Goal: Task Accomplishment & Management: Complete application form

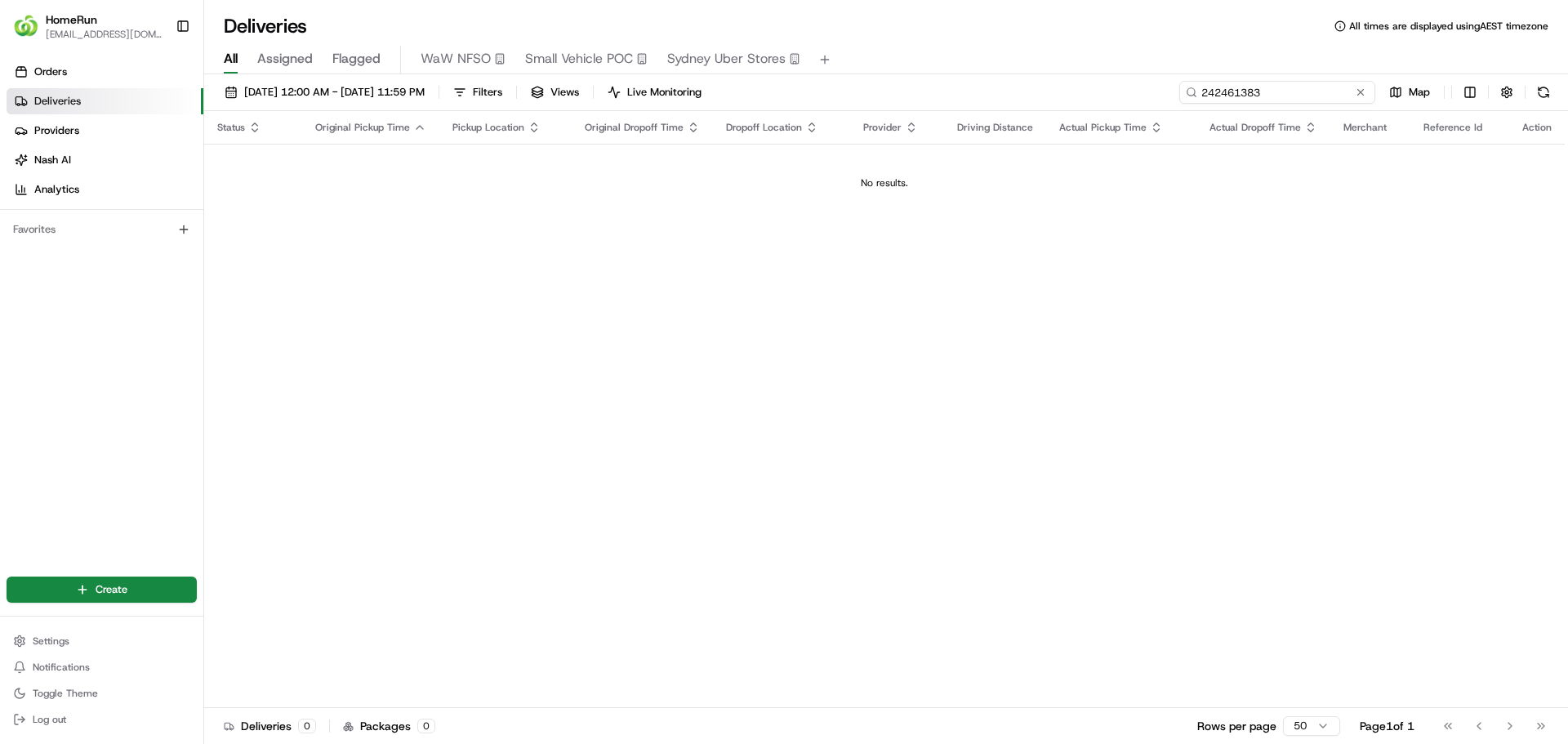
click at [1319, 95] on input "242461383" at bounding box center [1277, 92] width 196 height 23
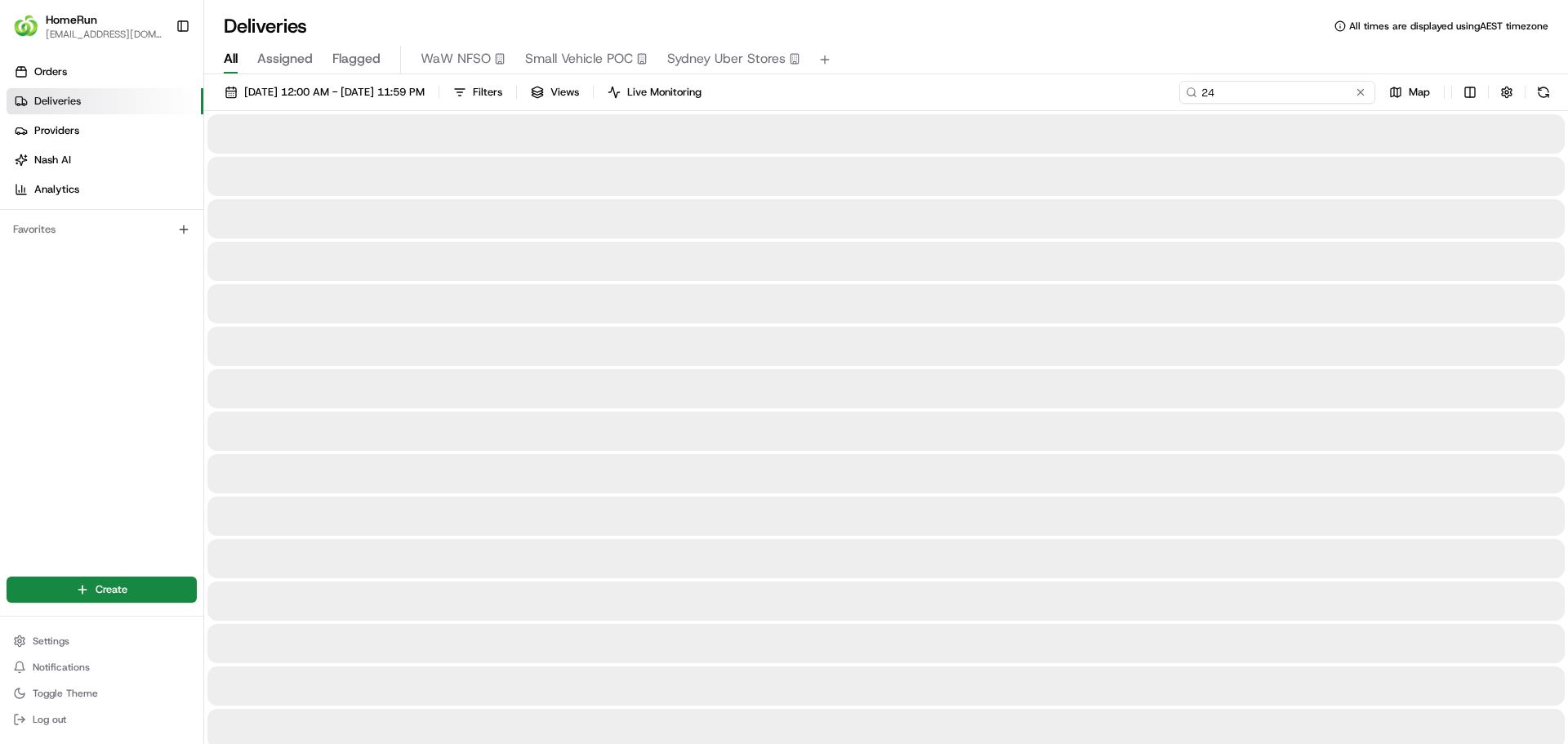
type input "2"
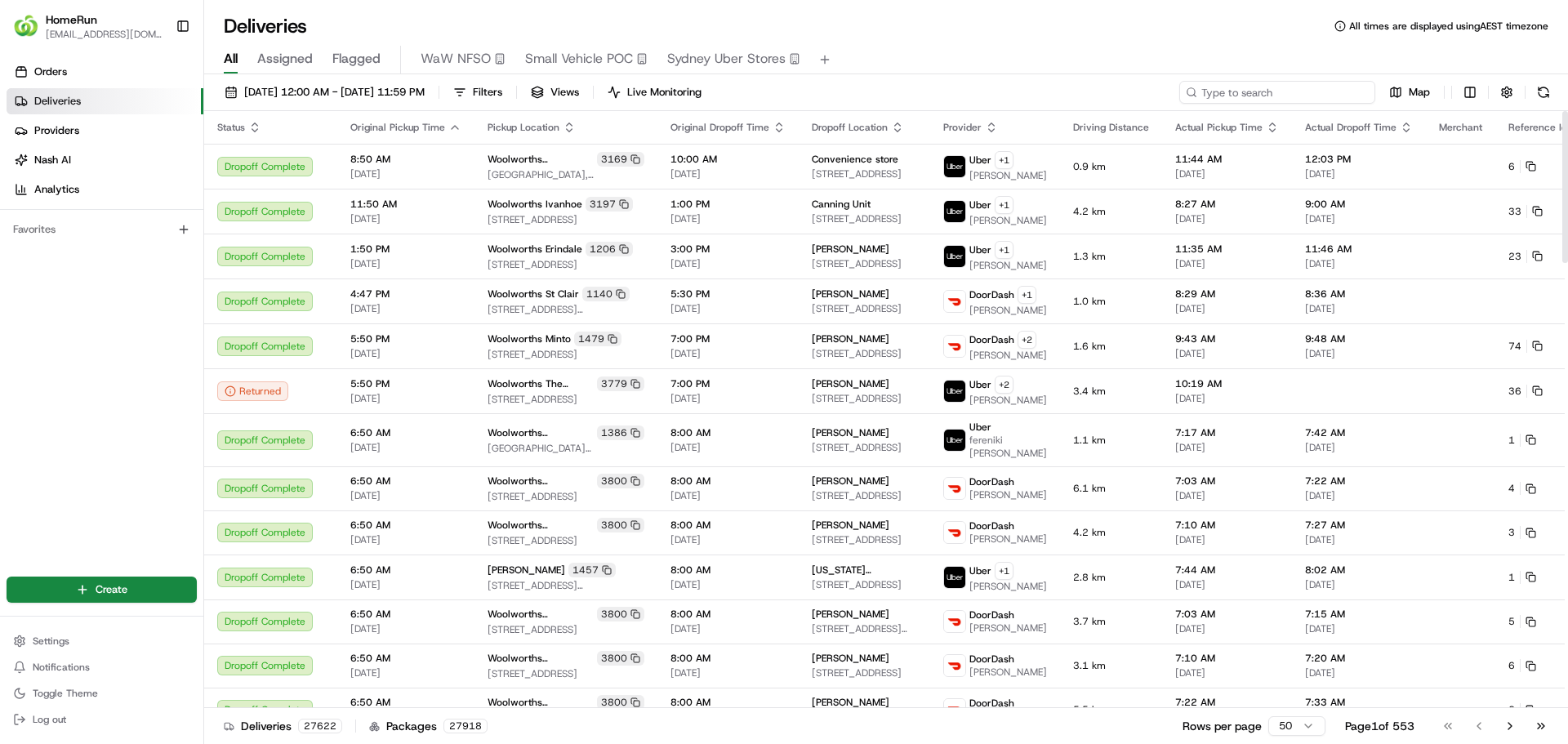
click at [1284, 94] on input at bounding box center [1277, 92] width 196 height 23
paste input "265438516"
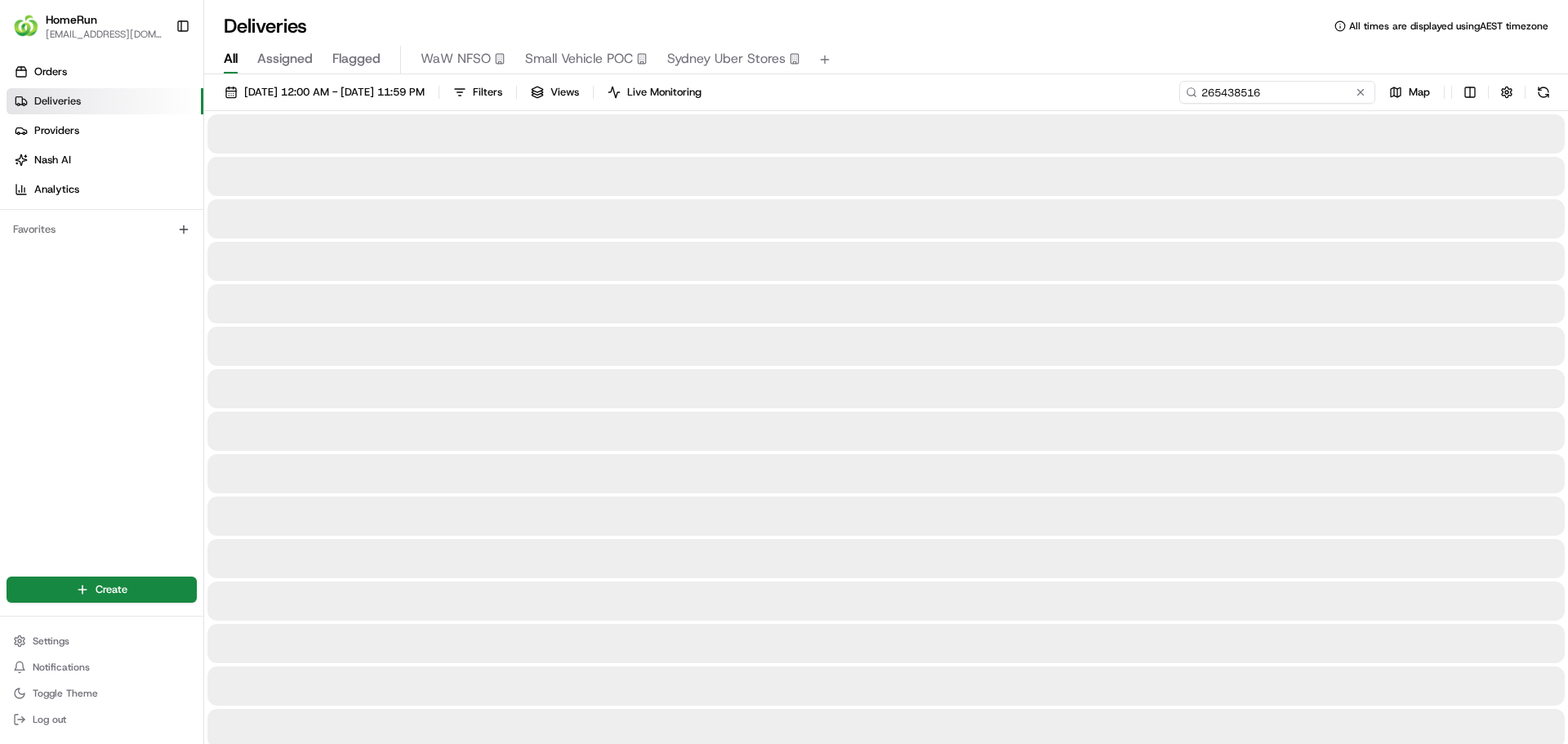
click at [1283, 89] on input "265438516" at bounding box center [1277, 92] width 196 height 23
type input "265438516"
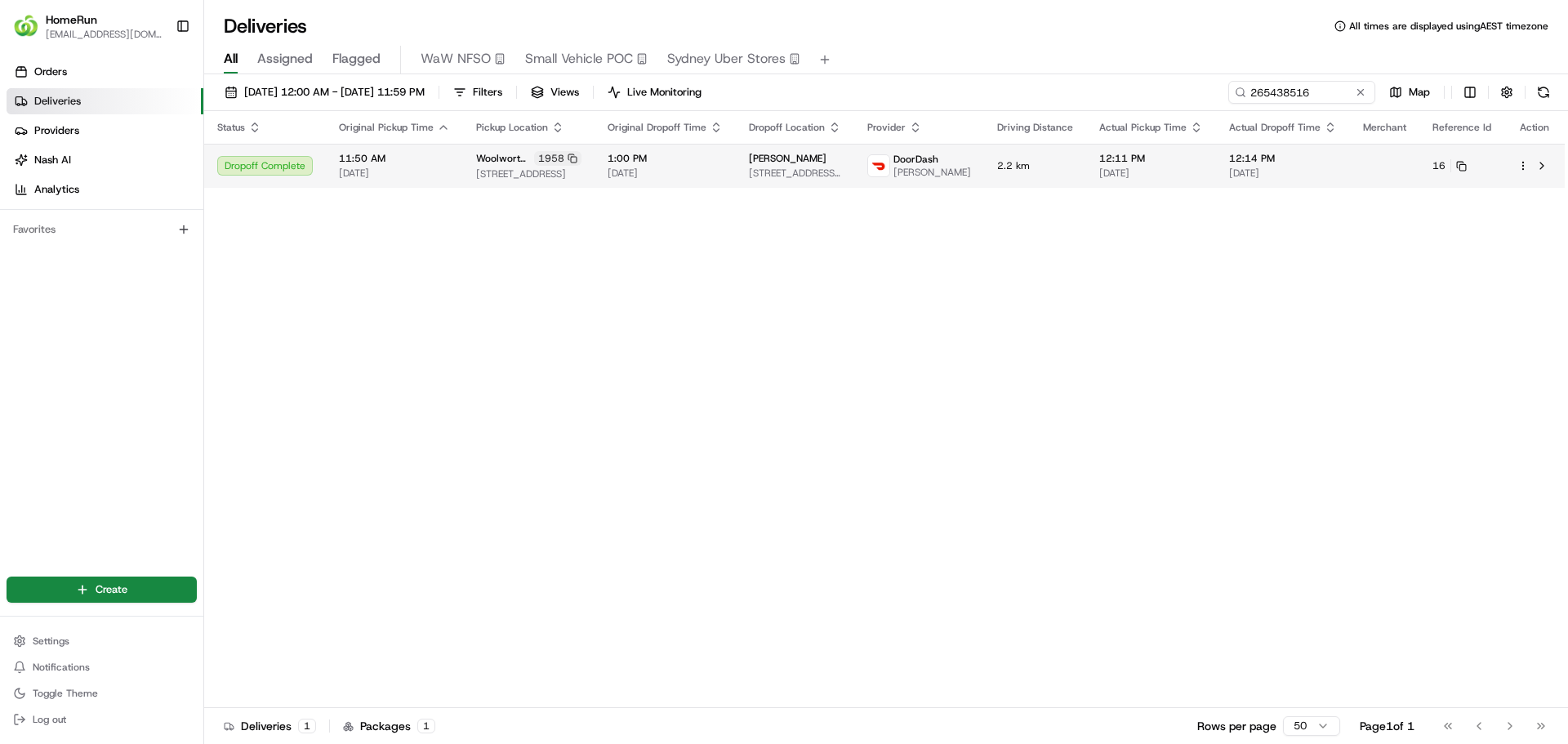
click at [1520, 164] on html "HomeRun [EMAIL_ADDRESS][DOMAIN_NAME] Toggle Sidebar Orders Deliveries Providers…" at bounding box center [784, 372] width 1568 height 744
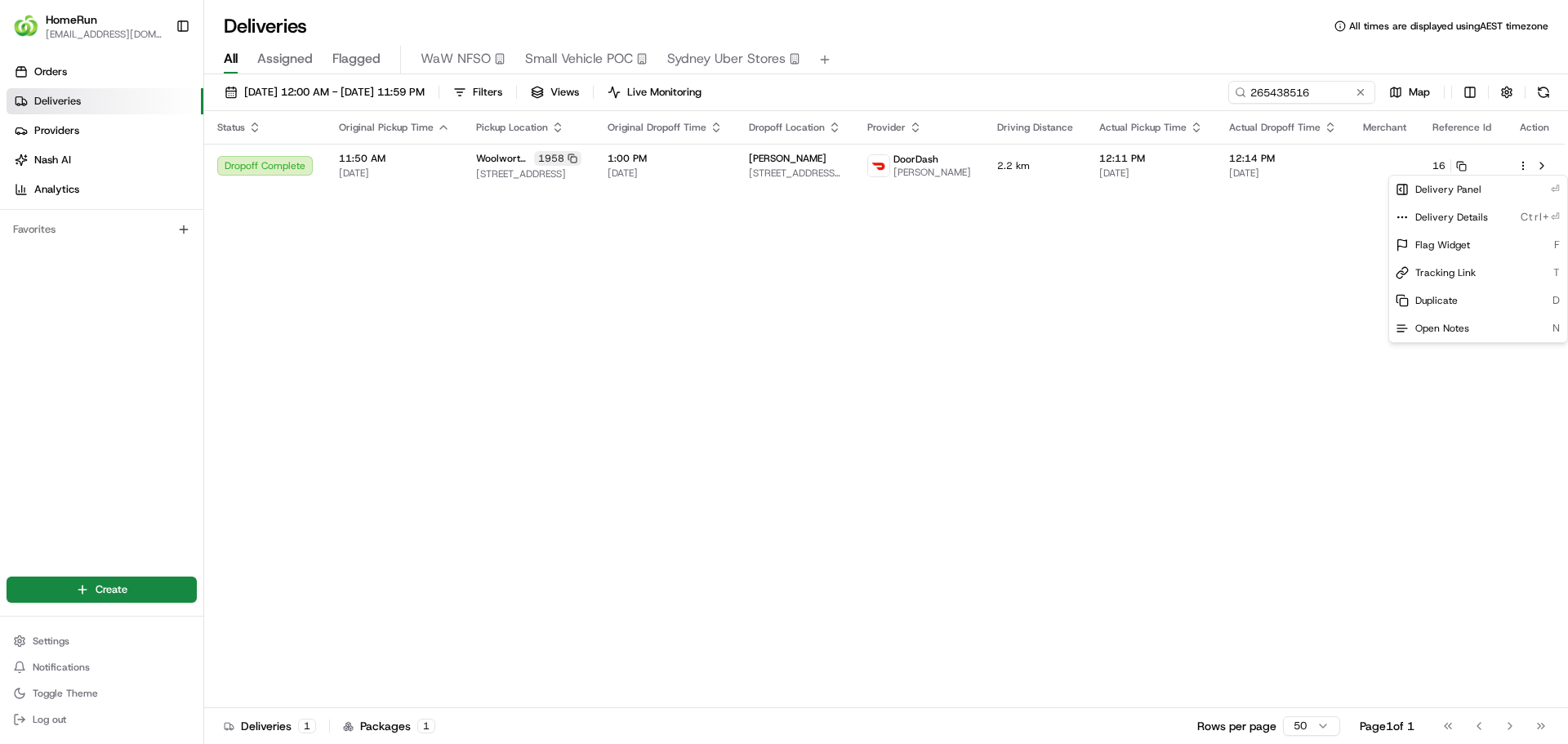
click at [1541, 164] on html "HomeRun [EMAIL_ADDRESS][DOMAIN_NAME] Toggle Sidebar Orders Deliveries Providers…" at bounding box center [784, 372] width 1568 height 744
click at [1541, 164] on button at bounding box center [1541, 166] width 20 height 20
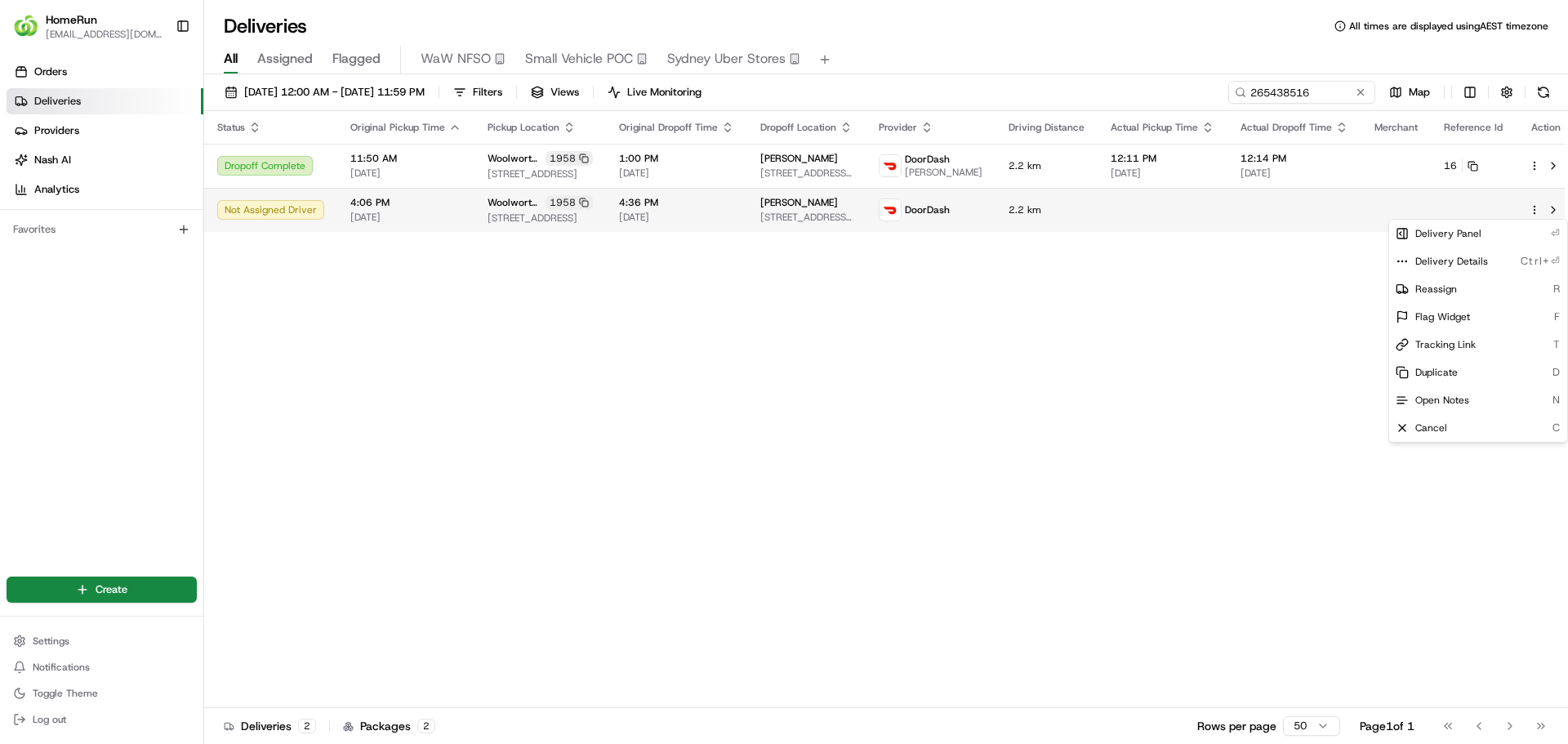
click at [1523, 211] on html "HomeRun [EMAIL_ADDRESS][DOMAIN_NAME] Toggle Sidebar Orders Deliveries Providers…" at bounding box center [784, 372] width 1568 height 744
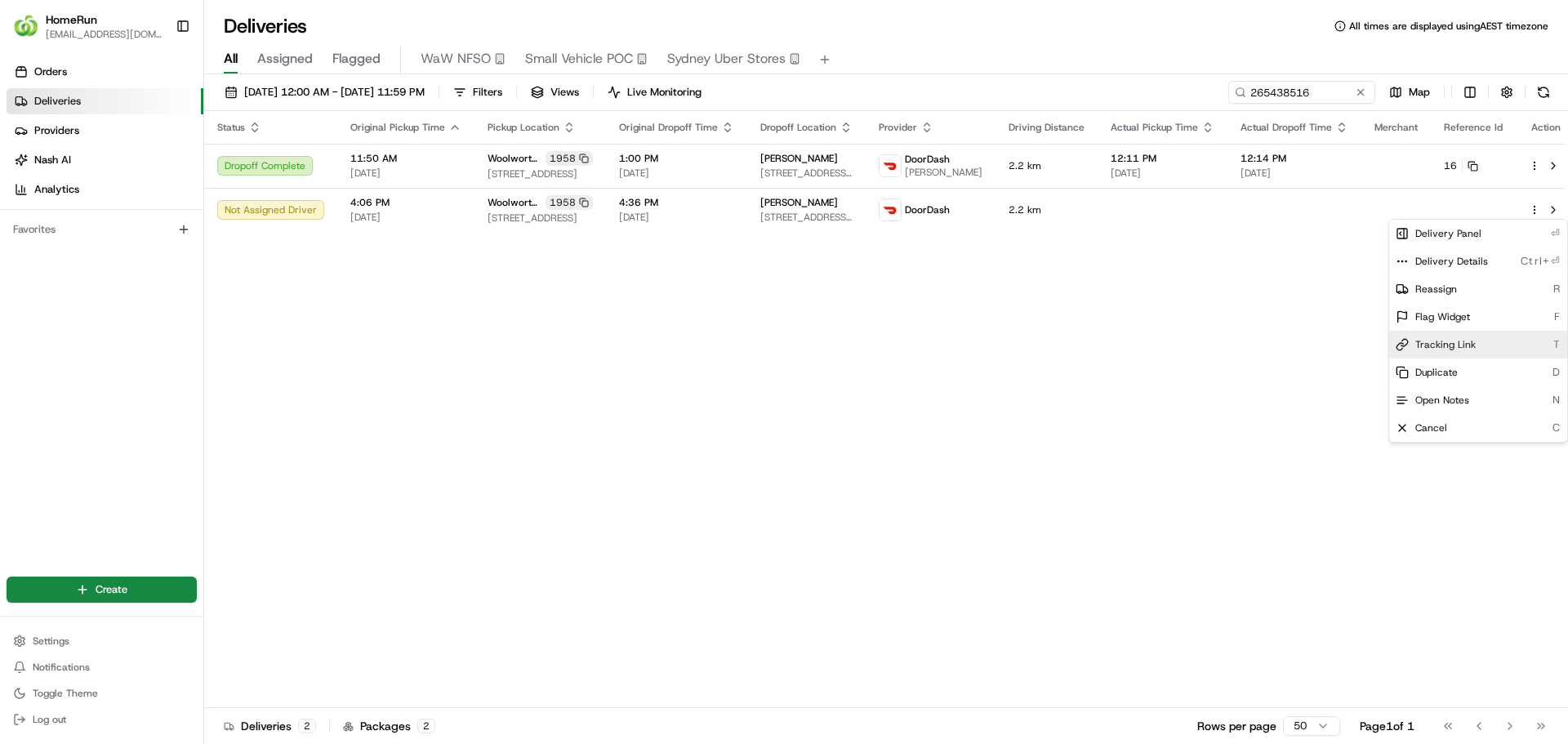
click at [1456, 346] on span "Tracking Link" at bounding box center [1445, 344] width 60 height 13
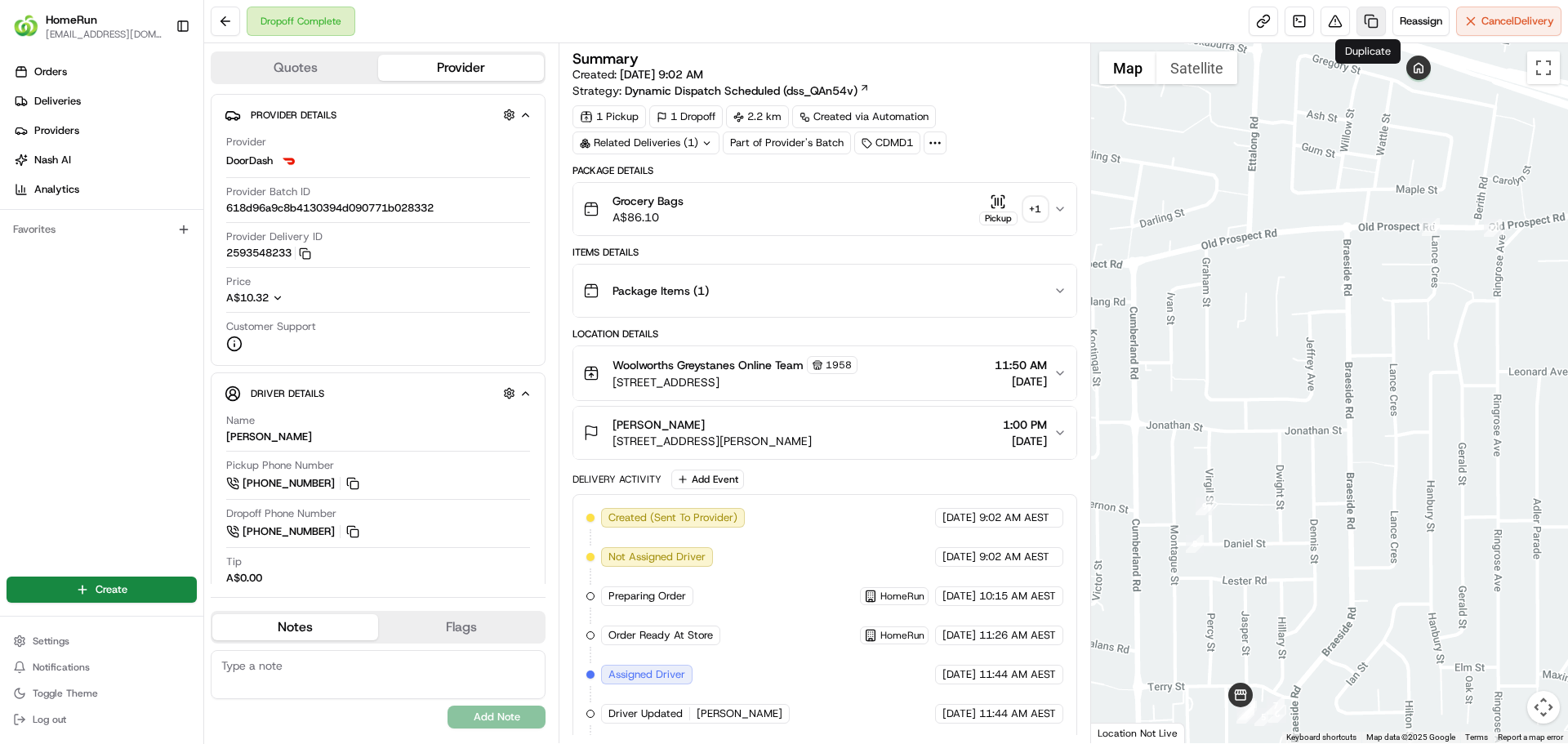
click at [1361, 21] on link at bounding box center [1371, 21] width 29 height 29
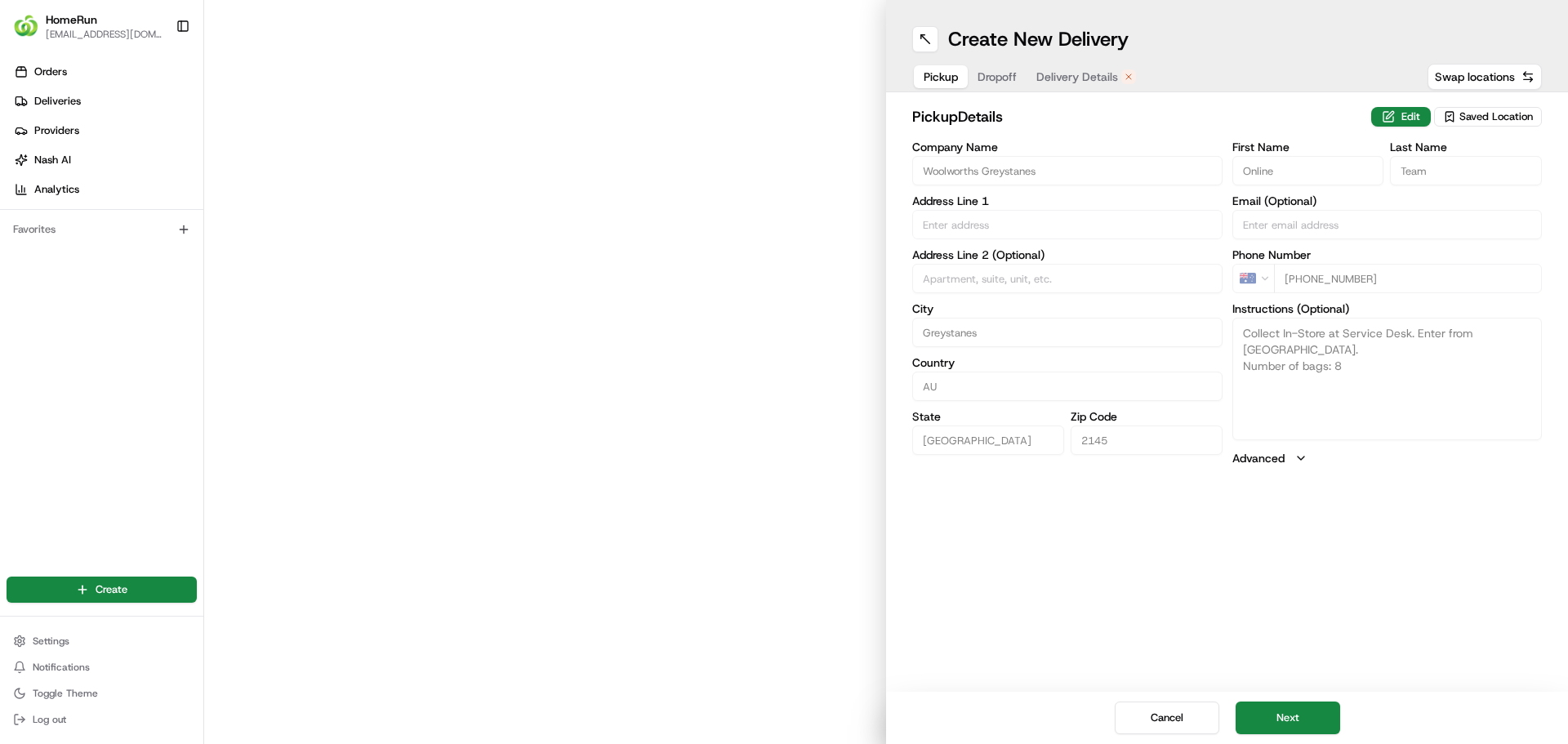
type input "[STREET_ADDRESS]"
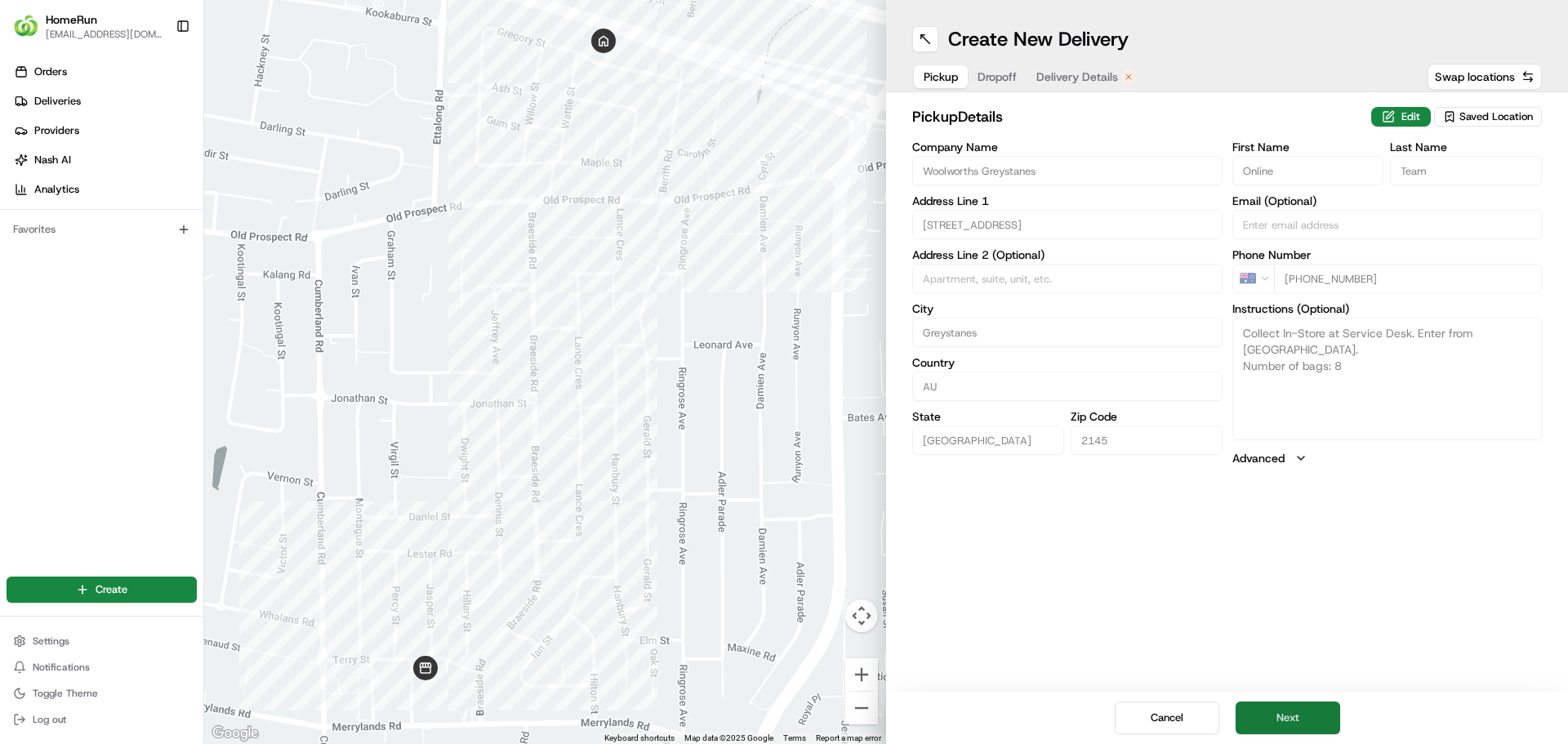
click at [1291, 716] on button "Next" at bounding box center [1288, 717] width 105 height 33
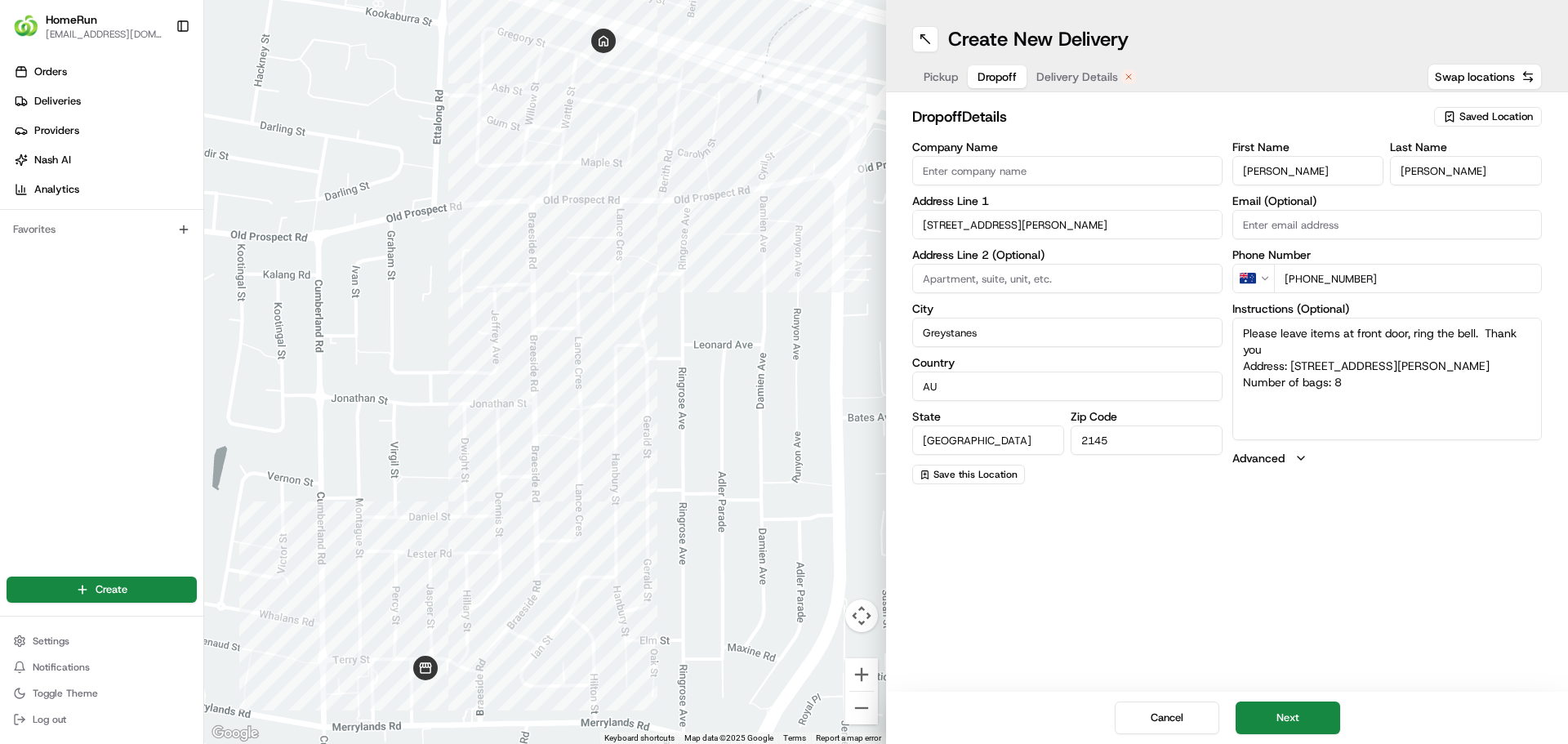
click at [1352, 386] on textarea "Please leave items at front door, ring the bell. Thank you Address: 19 Gregory …" at bounding box center [1388, 378] width 311 height 123
type textarea "Please leave items at front door, ring the bell. Thank you Address: 19 Gregory …"
click at [1324, 711] on button "Next" at bounding box center [1288, 717] width 105 height 33
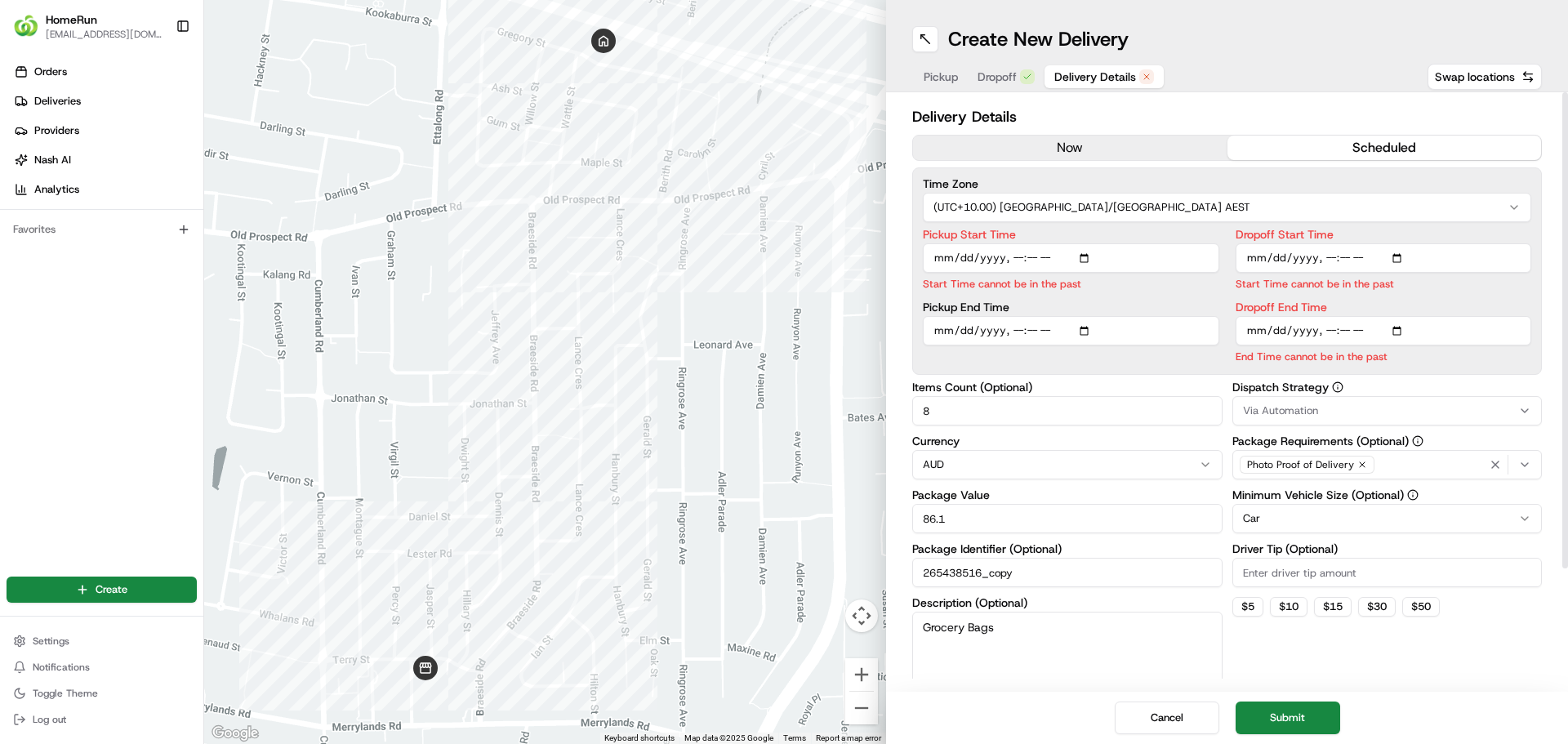
click at [1087, 255] on input "Pickup Start Time" at bounding box center [1070, 258] width 296 height 29
type input "2025-08-19T16:06"
click at [1168, 233] on label "Pickup Start Time" at bounding box center [1070, 233] width 296 height 11
click at [1168, 244] on input "Pickup Start Time" at bounding box center [1070, 258] width 296 height 29
click at [1087, 311] on input "Pickup End Time" at bounding box center [1070, 312] width 296 height 29
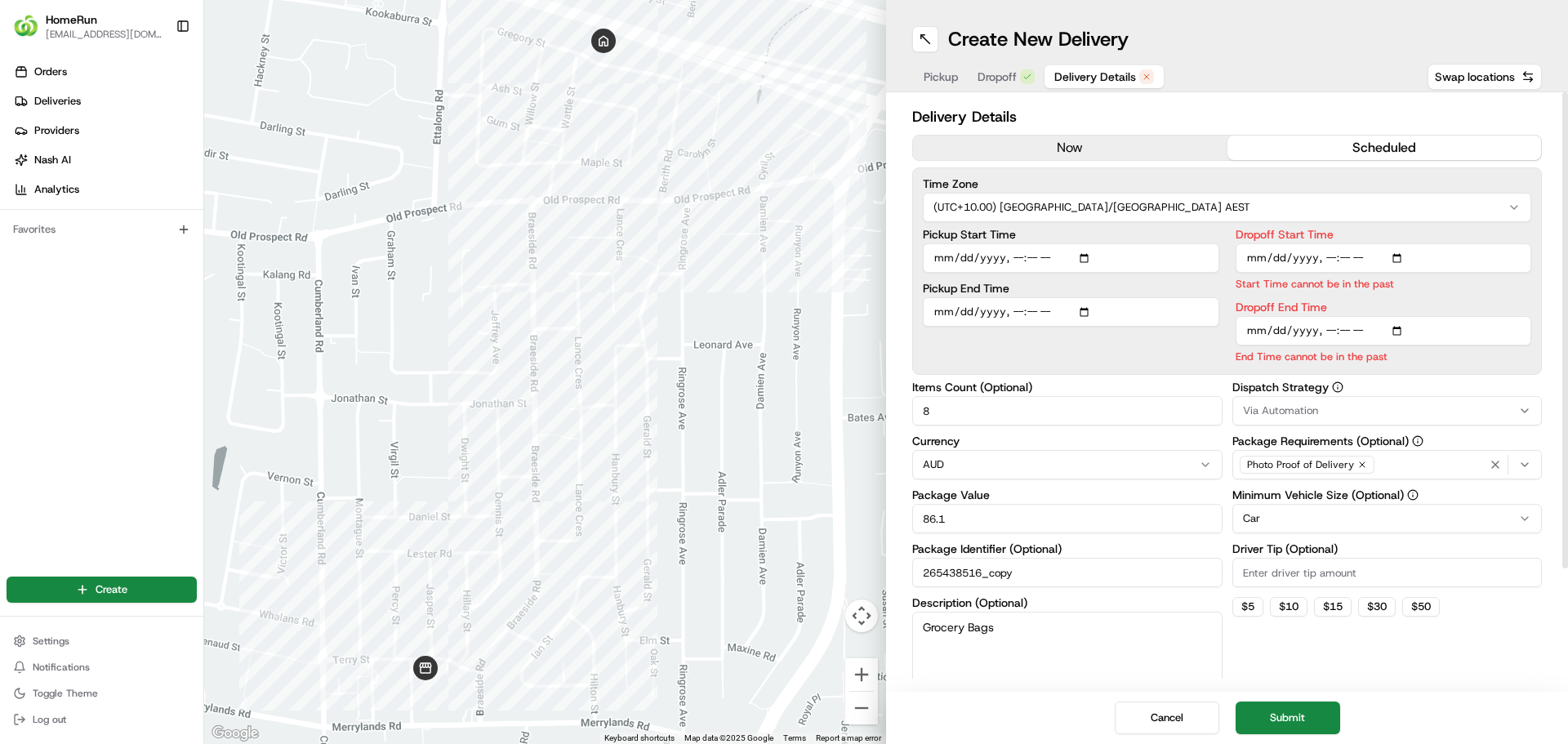
type input "2025-08-19T16:16"
click at [1171, 280] on div "Pickup Start Time Pickup End Time" at bounding box center [1070, 296] width 296 height 136
click at [1399, 255] on input "Dropoff Start Time" at bounding box center [1383, 258] width 296 height 29
type input "2025-08-19T16:26"
click at [1389, 226] on div "Time Zone (UTC+10.00) Australia/Sydney AEST Pickup Start Time Pickup End Time D…" at bounding box center [1227, 271] width 630 height 208
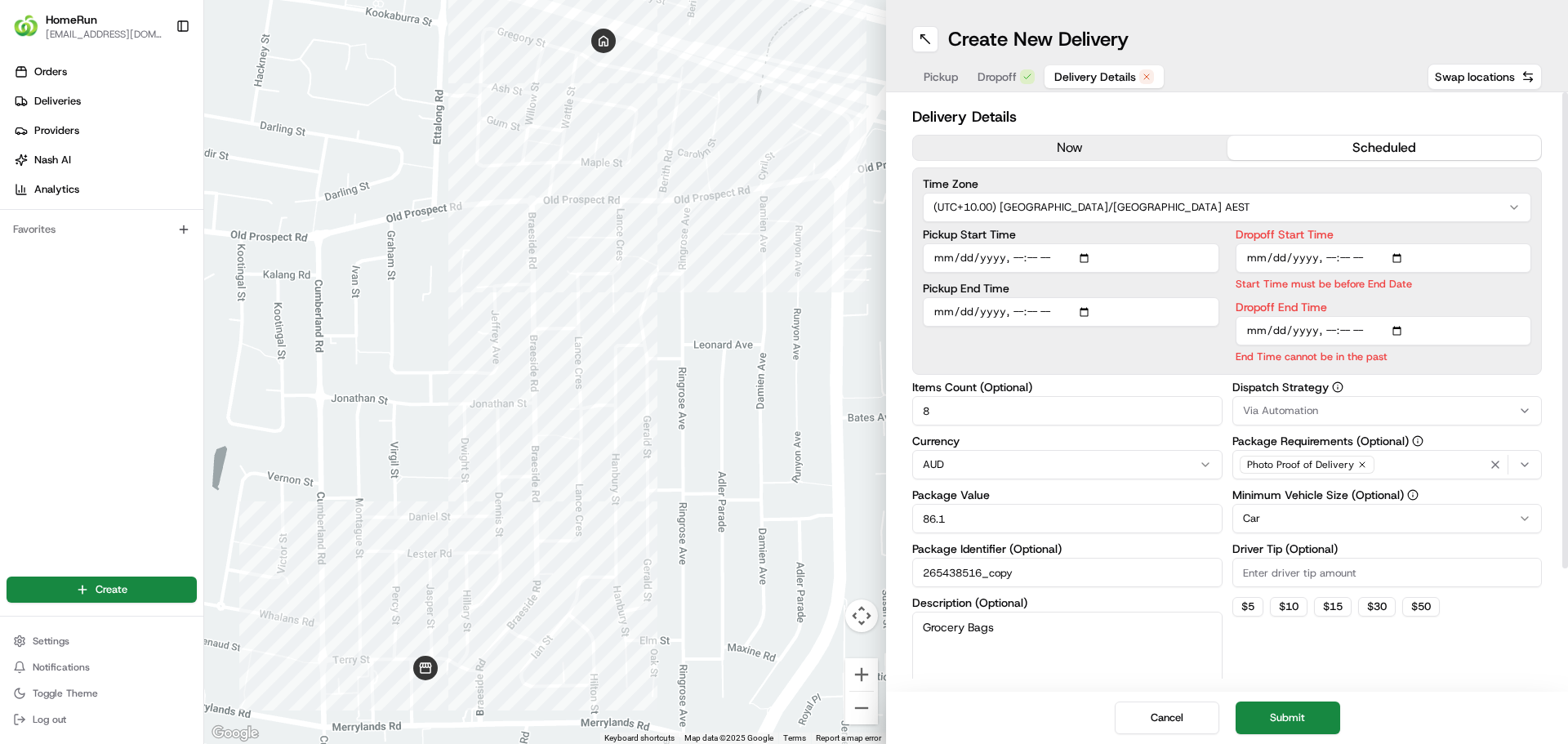
click at [1405, 332] on input "Dropoff End Time" at bounding box center [1383, 330] width 296 height 29
type input "2025-08-19T16:36"
click at [1473, 302] on label "Dropoff End Time" at bounding box center [1383, 306] width 296 height 11
click at [1473, 316] on input "Dropoff End Time" at bounding box center [1383, 330] width 296 height 29
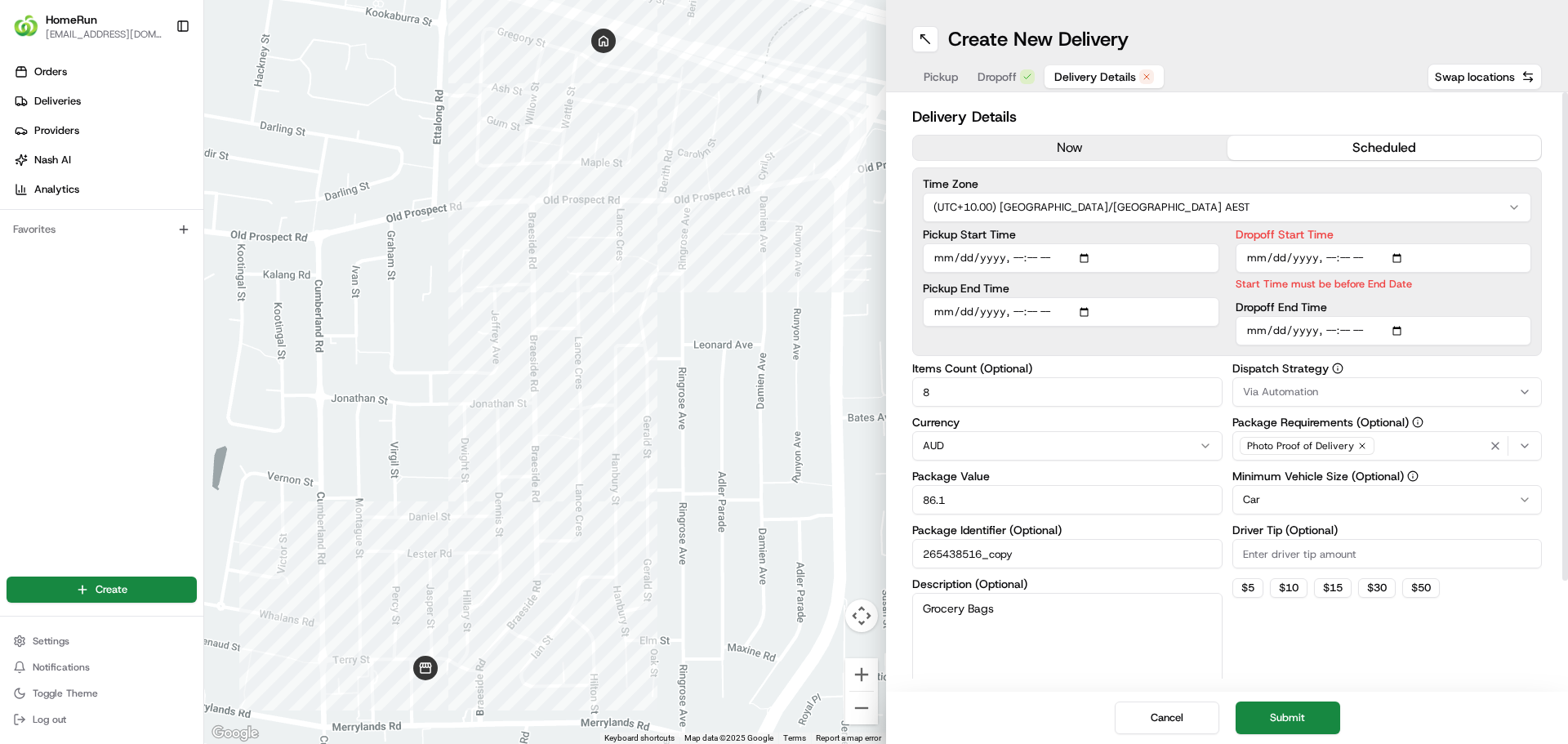
click at [1349, 263] on input "Dropoff Start Time" at bounding box center [1383, 258] width 296 height 29
click at [1349, 262] on input "Dropoff Start Time" at bounding box center [1383, 258] width 296 height 29
type input "2025-08-19T16:27"
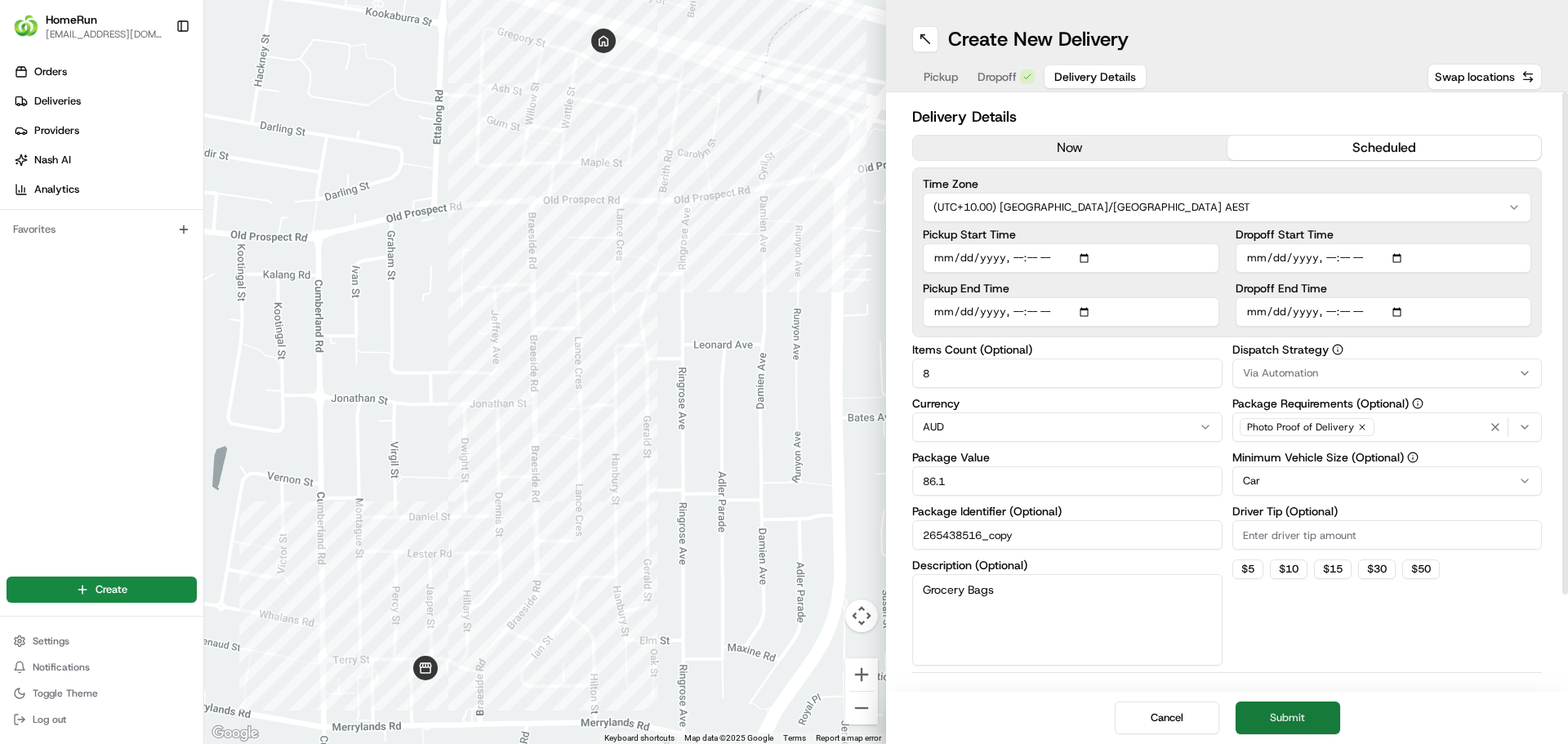
click at [1304, 717] on button "Submit" at bounding box center [1288, 717] width 105 height 33
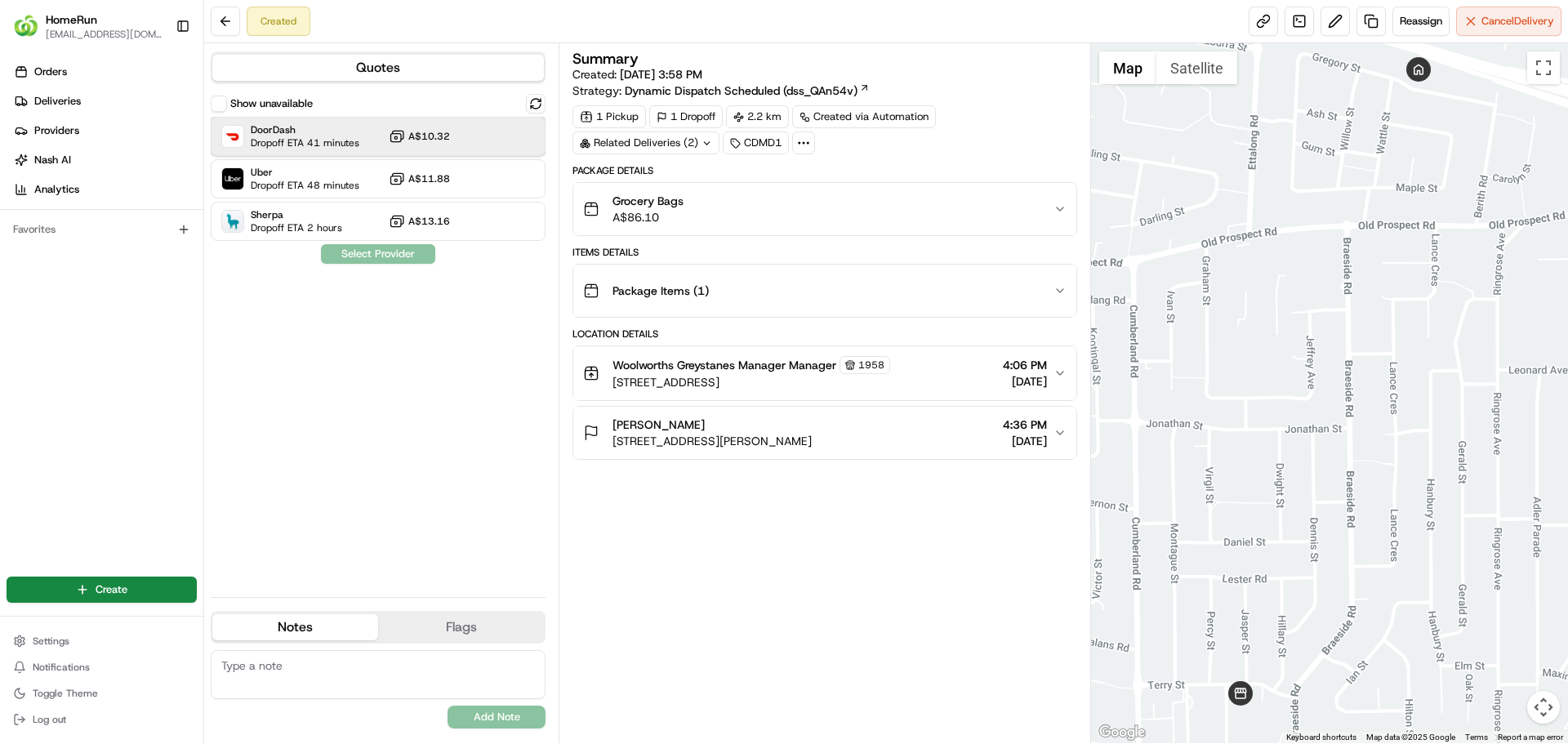
click at [343, 141] on span "Dropoff ETA 41 minutes" at bounding box center [305, 142] width 109 height 13
click at [378, 251] on button "Assign Provider" at bounding box center [378, 254] width 116 height 20
